Goal: Information Seeking & Learning: Learn about a topic

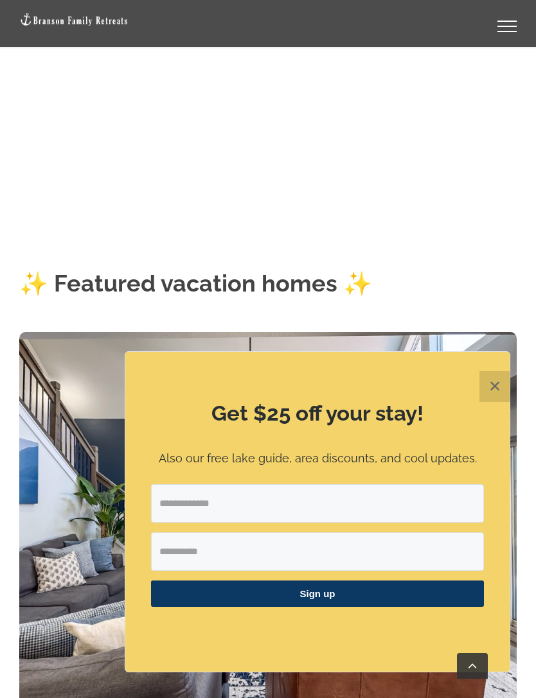
scroll to position [520, 0]
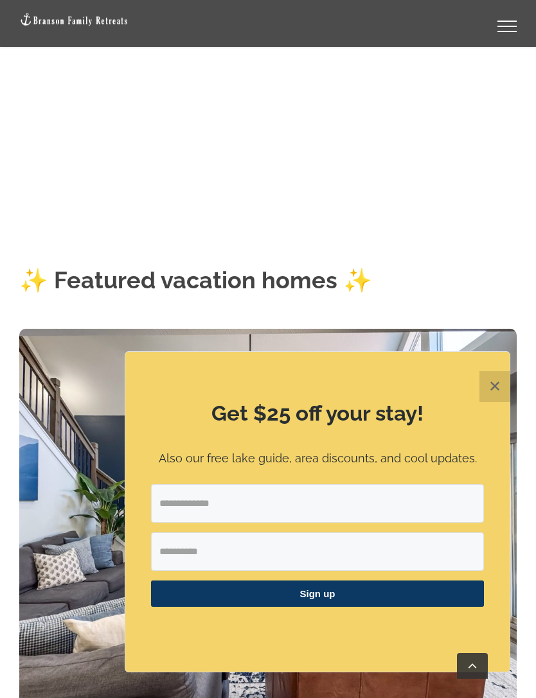
click at [495, 402] on button "✕" at bounding box center [494, 386] width 31 height 31
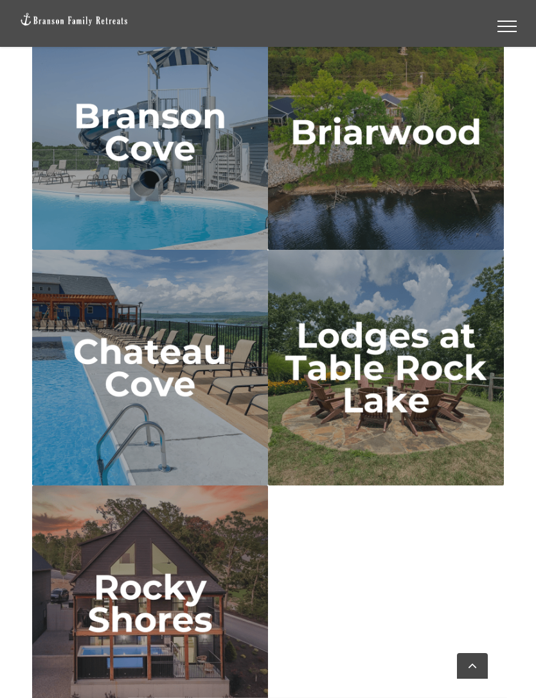
scroll to position [5313, 0]
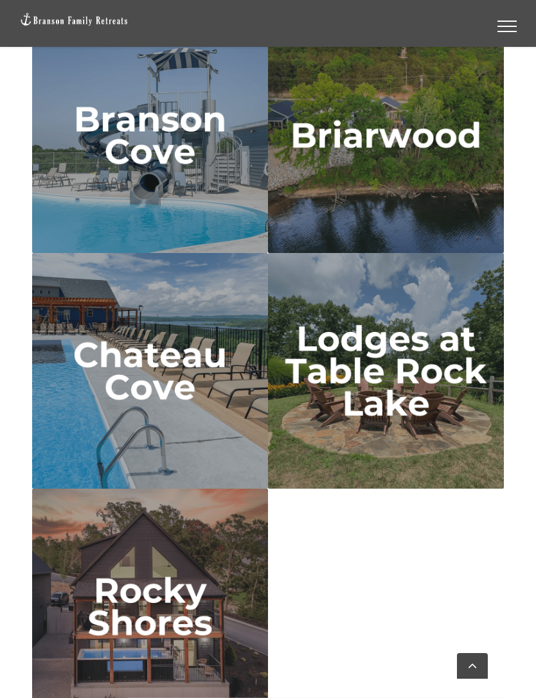
click at [150, 344] on img "chateau cove" at bounding box center [150, 371] width 236 height 236
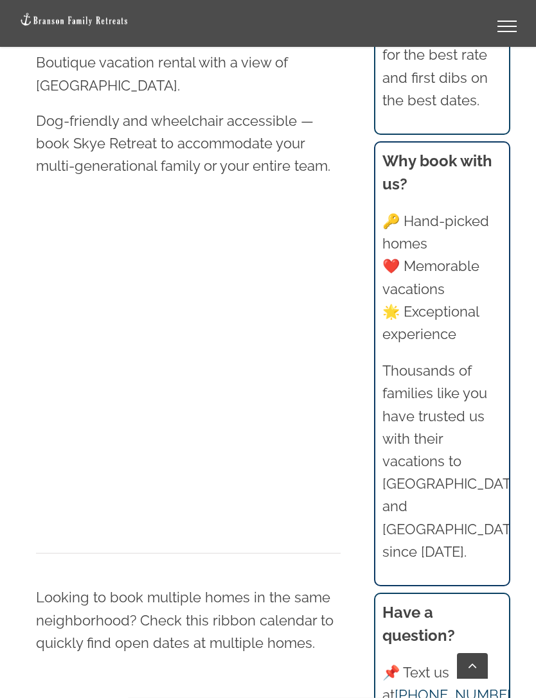
scroll to position [819, 0]
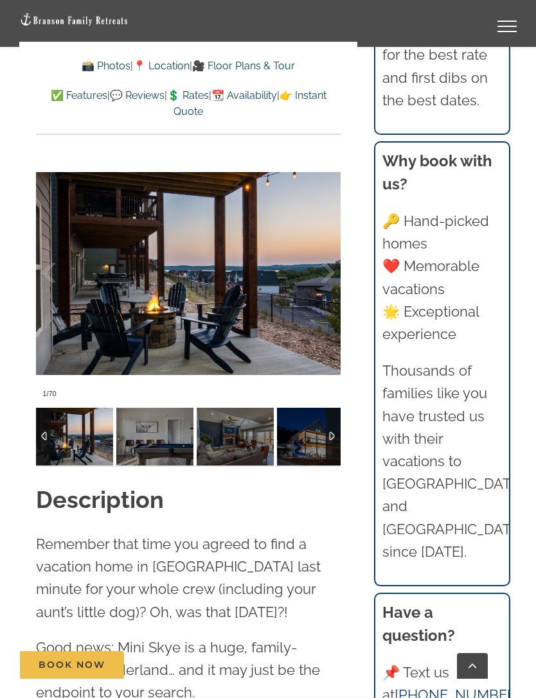
scroll to position [1111, 0]
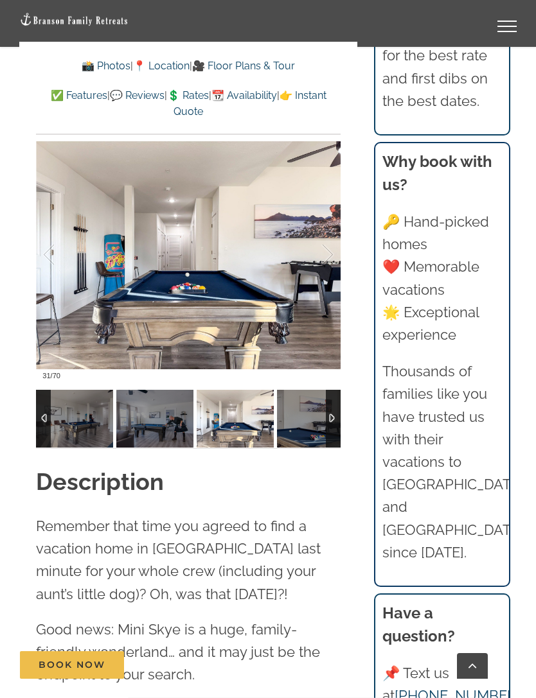
click at [246, 62] on link "🎥 Floor Plans & Tour" at bounding box center [243, 66] width 103 height 12
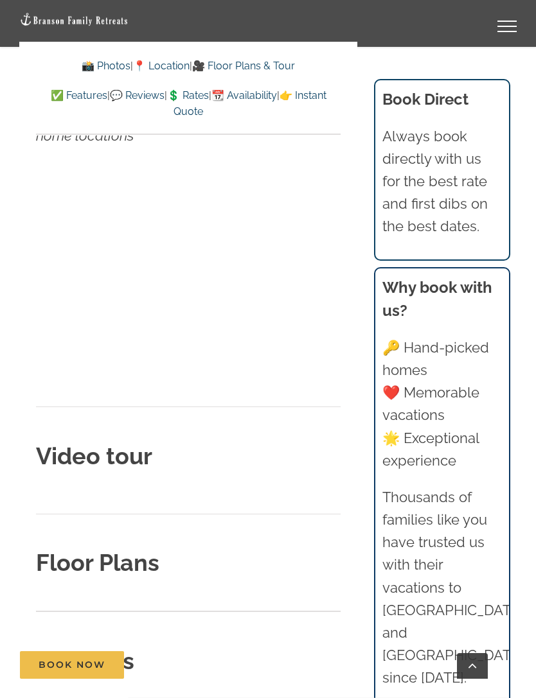
scroll to position [5692, 0]
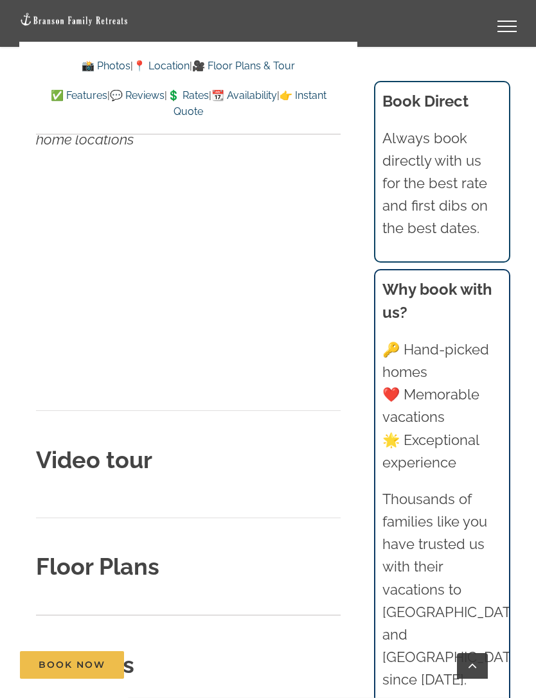
click at [136, 553] on strong "Floor Plans" at bounding box center [97, 566] width 123 height 27
click at [87, 553] on strong "Floor Plans" at bounding box center [97, 566] width 123 height 27
click at [136, 553] on strong "Floor Plans" at bounding box center [97, 566] width 123 height 27
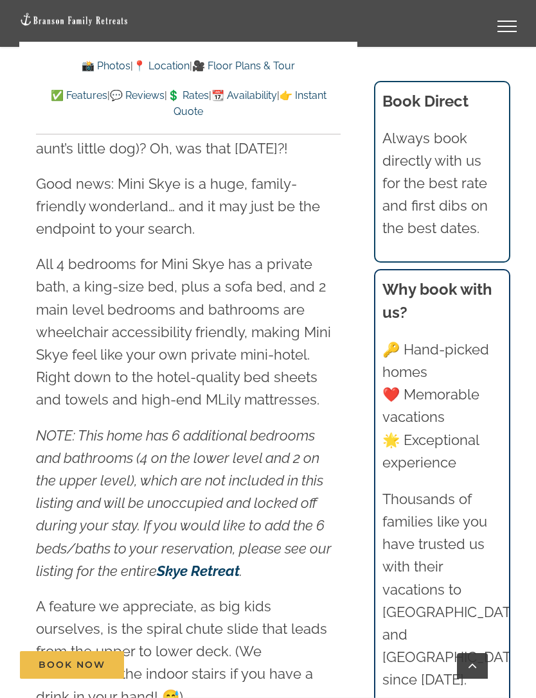
scroll to position [1554, 0]
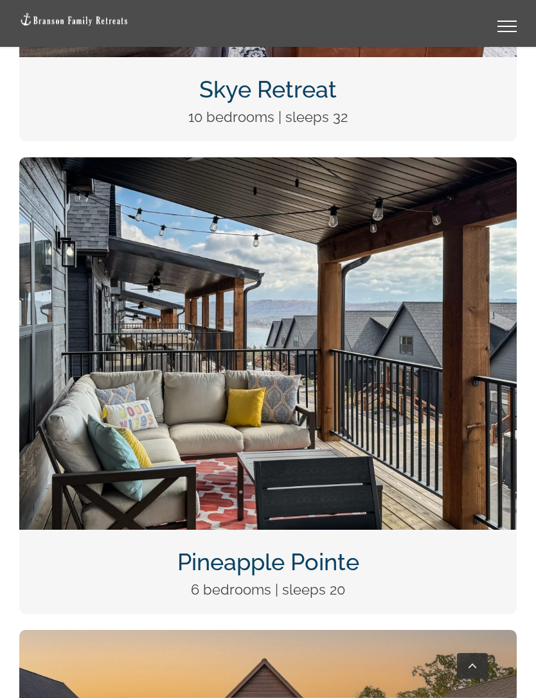
scroll to position [1155, 0]
